Goal: Obtain resource: Obtain resource

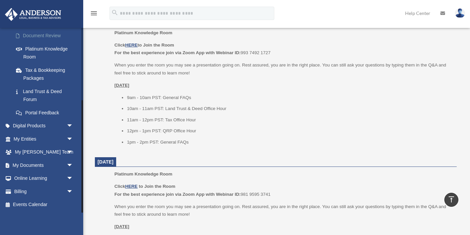
scroll to position [304, 0]
click at [71, 163] on span "arrow_drop_down" at bounding box center [73, 166] width 13 height 14
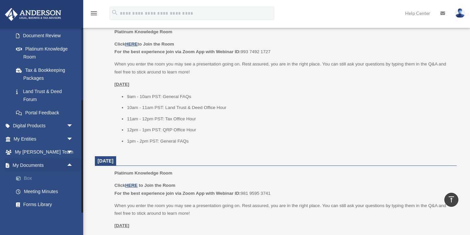
click at [35, 180] on link "Box" at bounding box center [46, 178] width 74 height 13
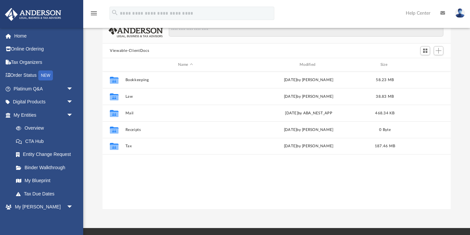
scroll to position [55, 0]
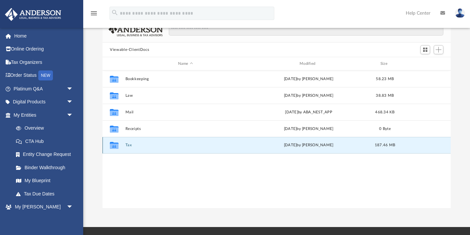
click at [129, 143] on button "Tax" at bounding box center [185, 145] width 120 height 4
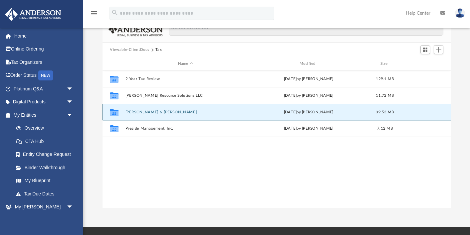
click at [136, 113] on button "[PERSON_NAME] & [PERSON_NAME]" at bounding box center [185, 112] width 120 height 4
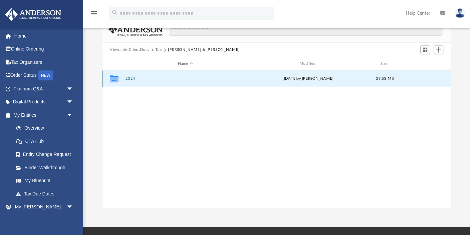
click at [129, 78] on button "2024" at bounding box center [185, 78] width 120 height 4
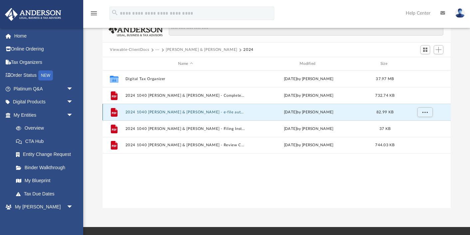
click at [157, 114] on button "2024 1040 Polanco, Alexis & Linder - e-file authorization - please sign.pdf" at bounding box center [185, 112] width 120 height 4
